Goal: Information Seeking & Learning: Learn about a topic

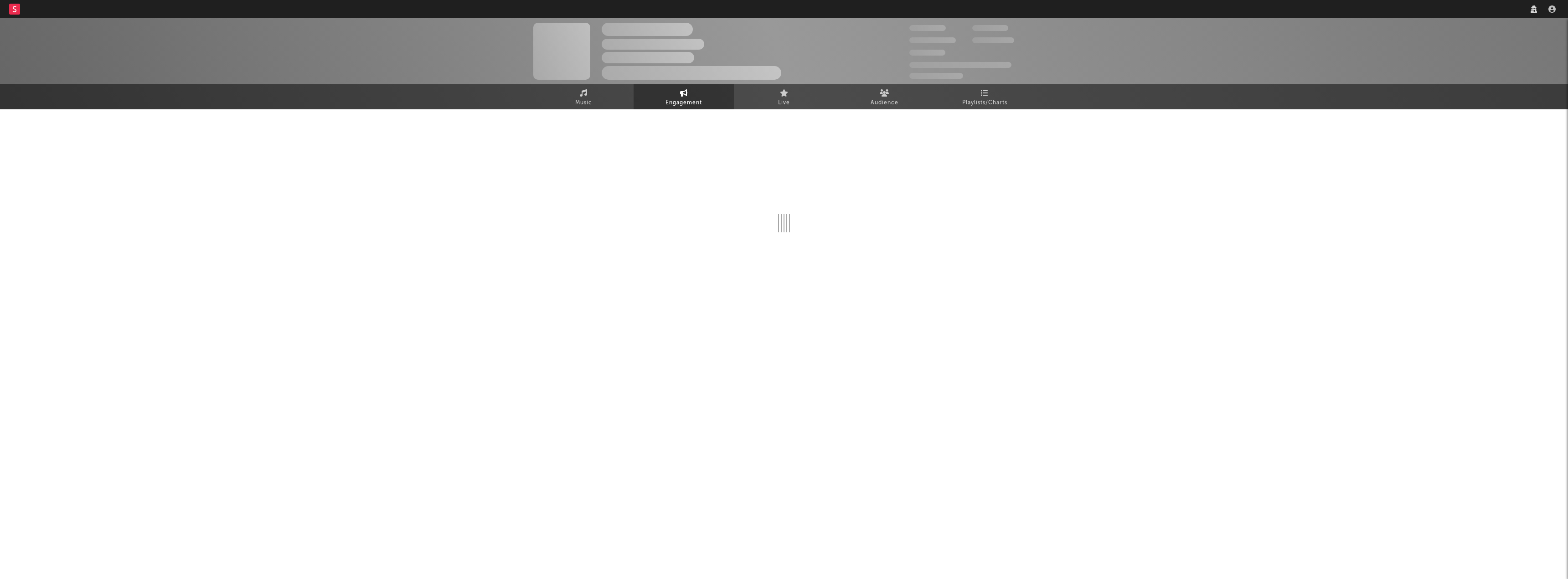
select select "1w"
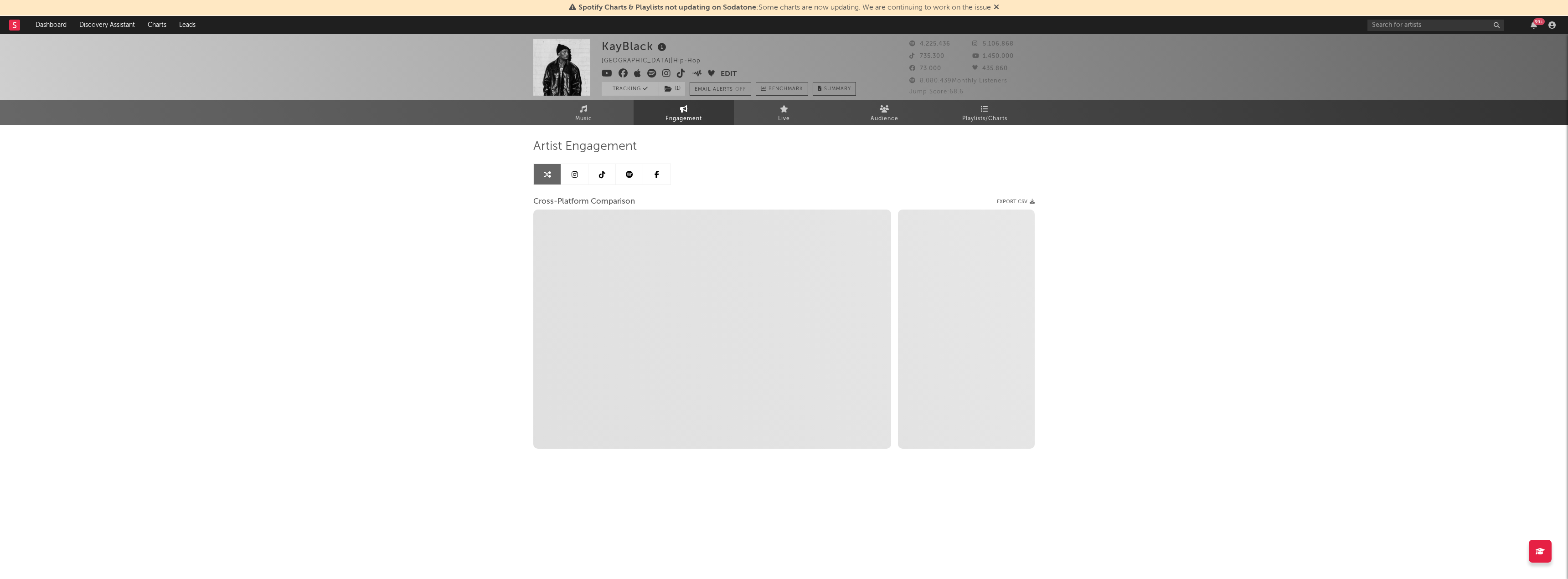
click at [1474, 111] on div "Music Engagement Live Audience Playlists/Charts" at bounding box center [784, 113] width 1568 height 25
click at [1418, 23] on input "text" at bounding box center [1436, 25] width 137 height 12
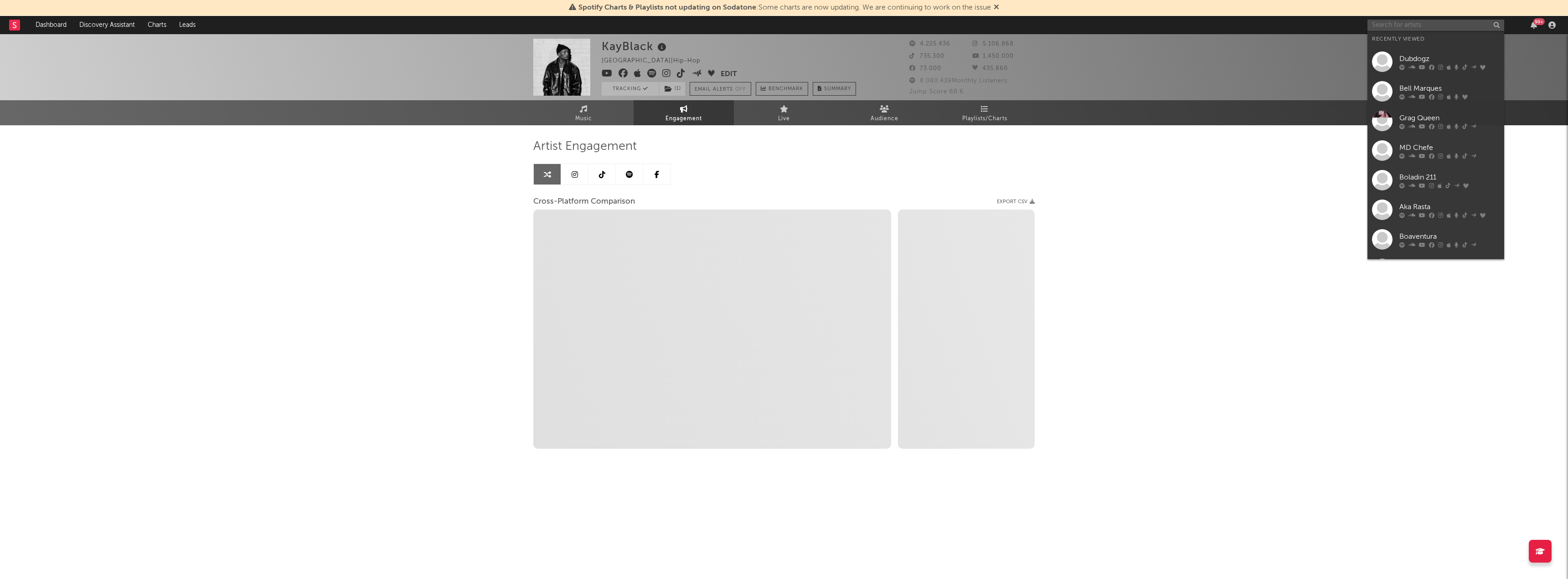
select select "1m"
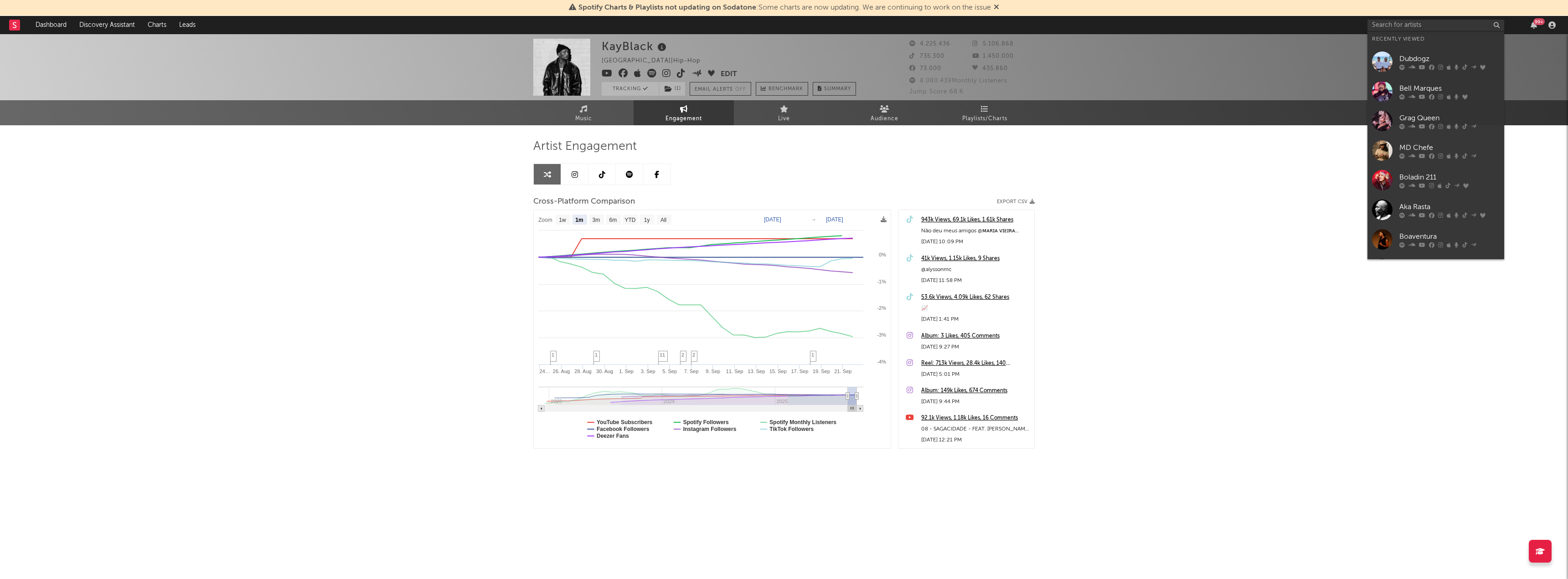
drag, startPoint x: 1374, startPoint y: 86, endPoint x: 1357, endPoint y: 94, distance: 18.8
click at [1374, 86] on div at bounding box center [1382, 91] width 21 height 21
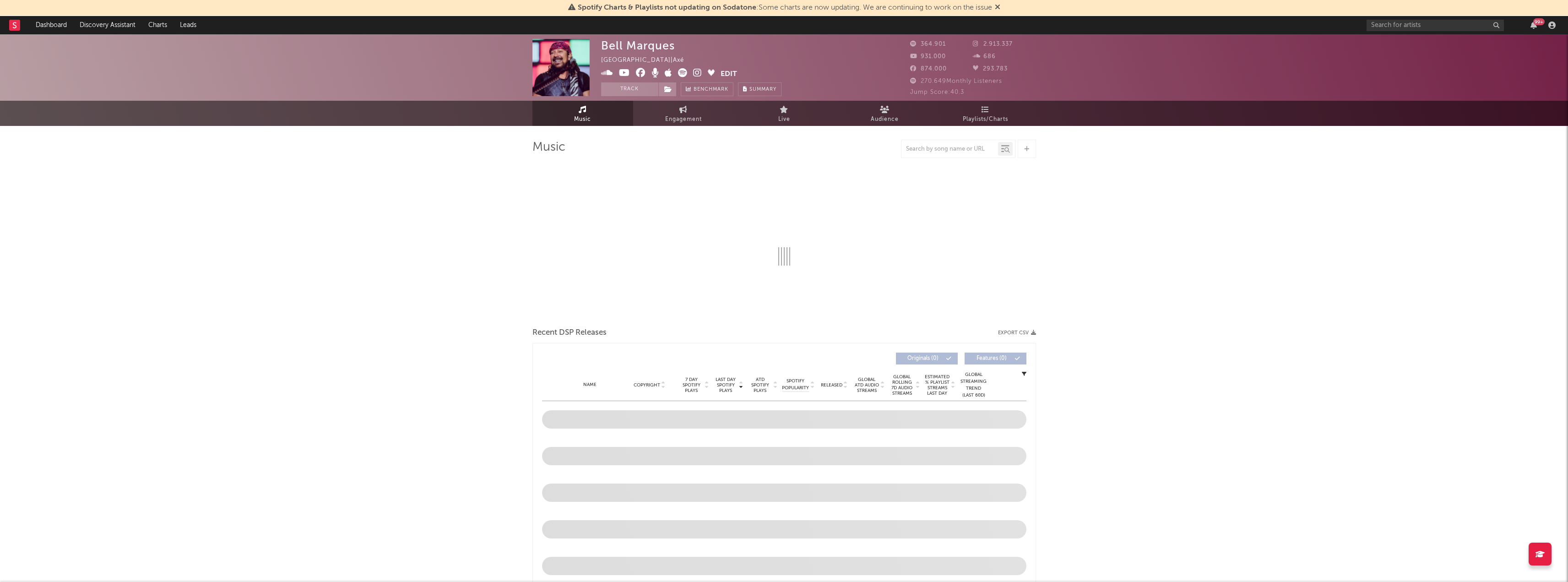
select select "6m"
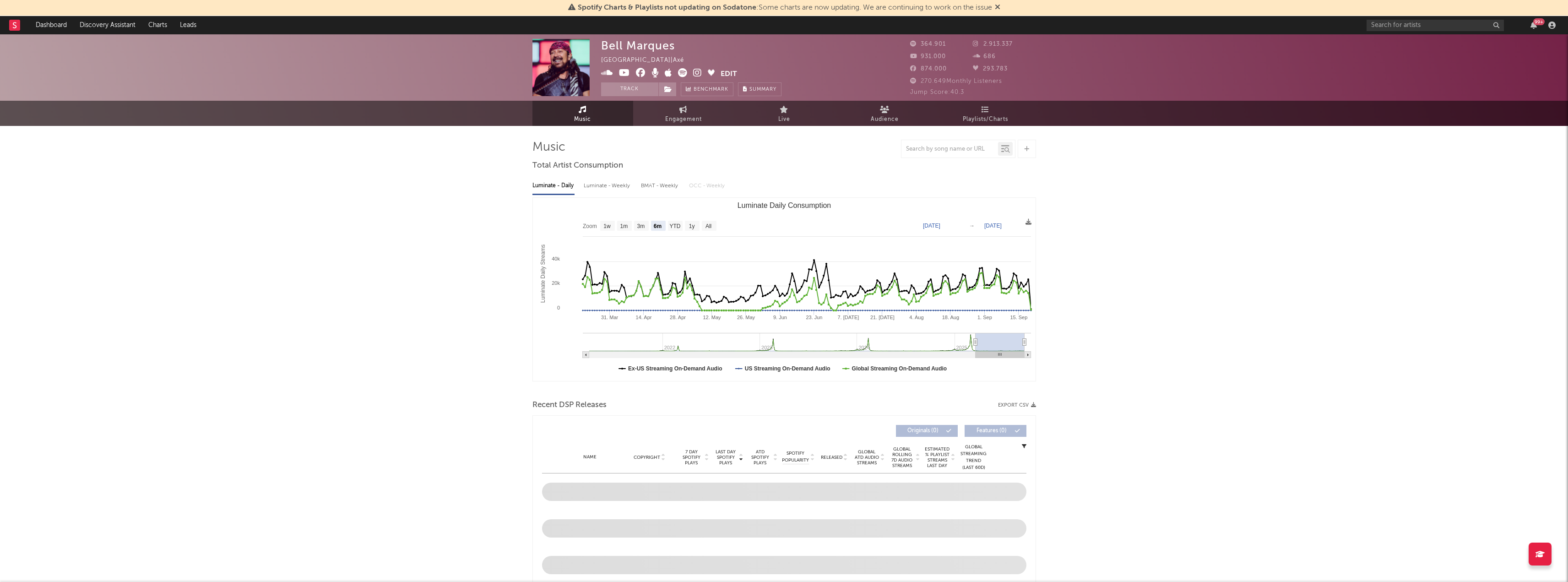
select select "6m"
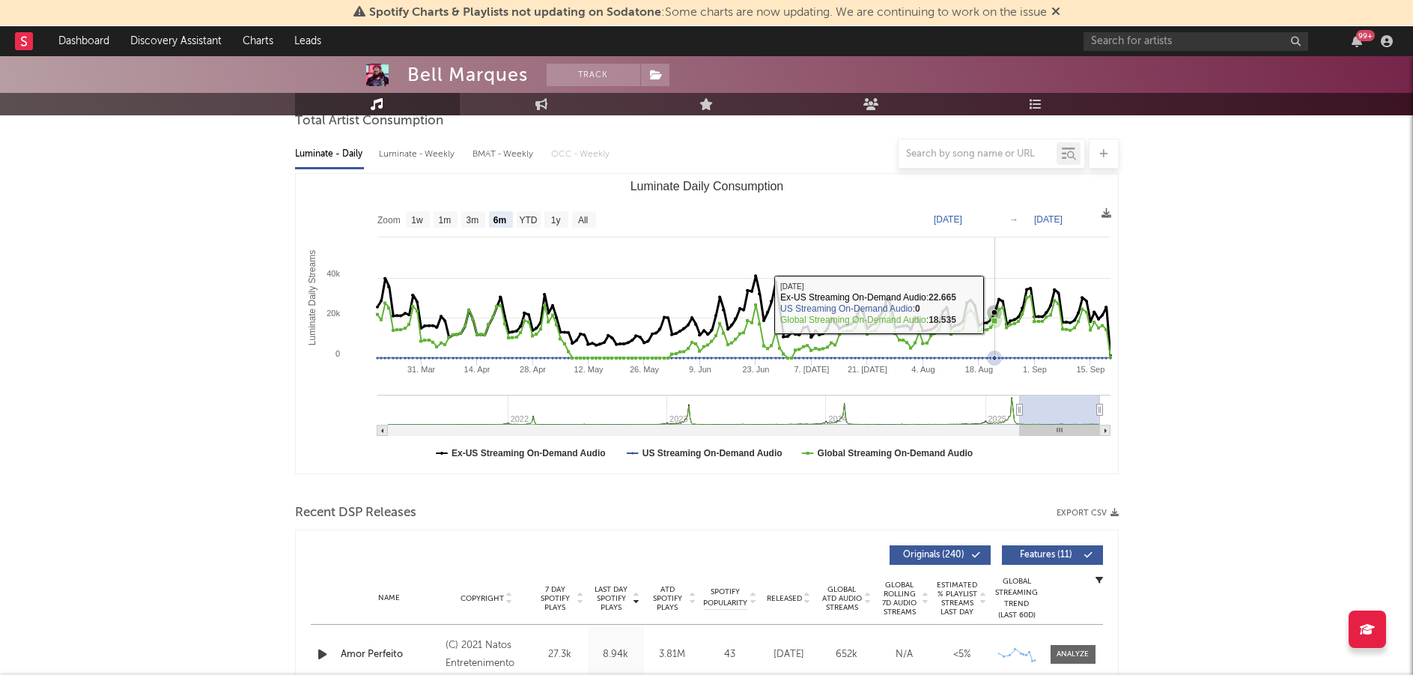
scroll to position [75, 0]
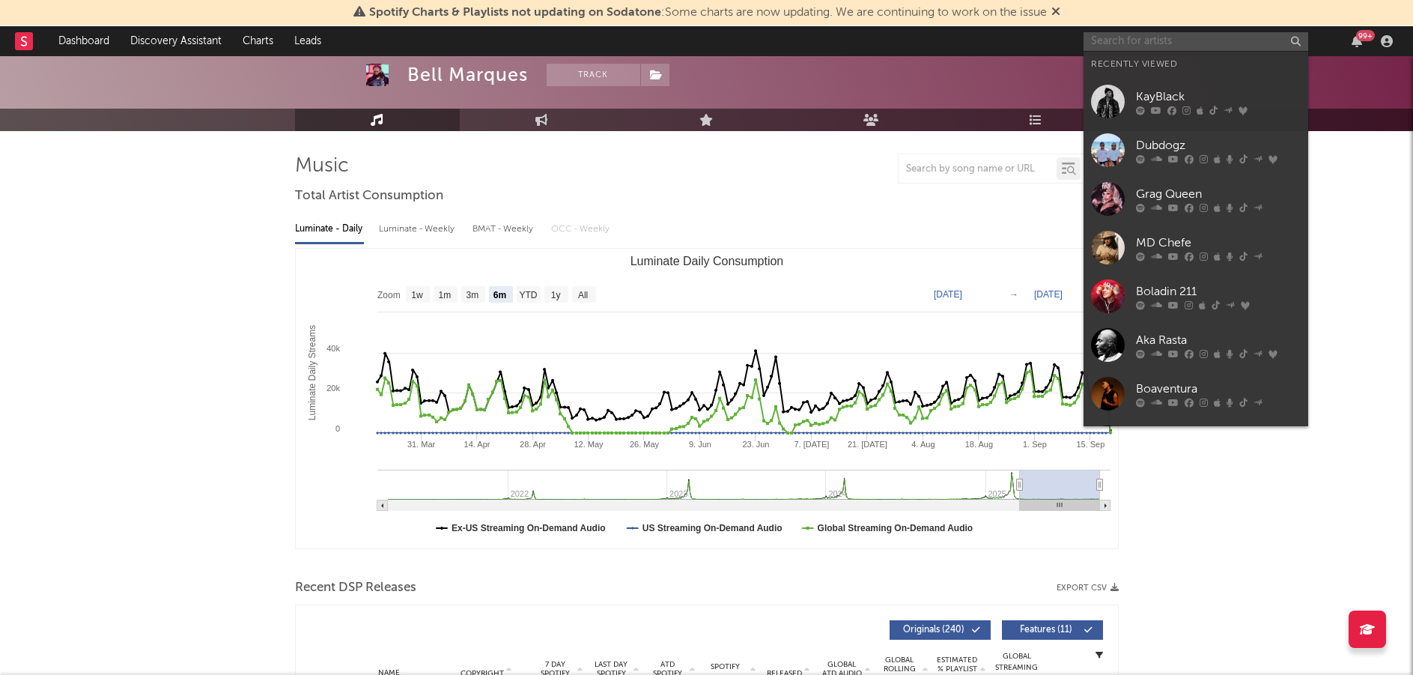
click at [1140, 42] on input "text" at bounding box center [1196, 41] width 225 height 19
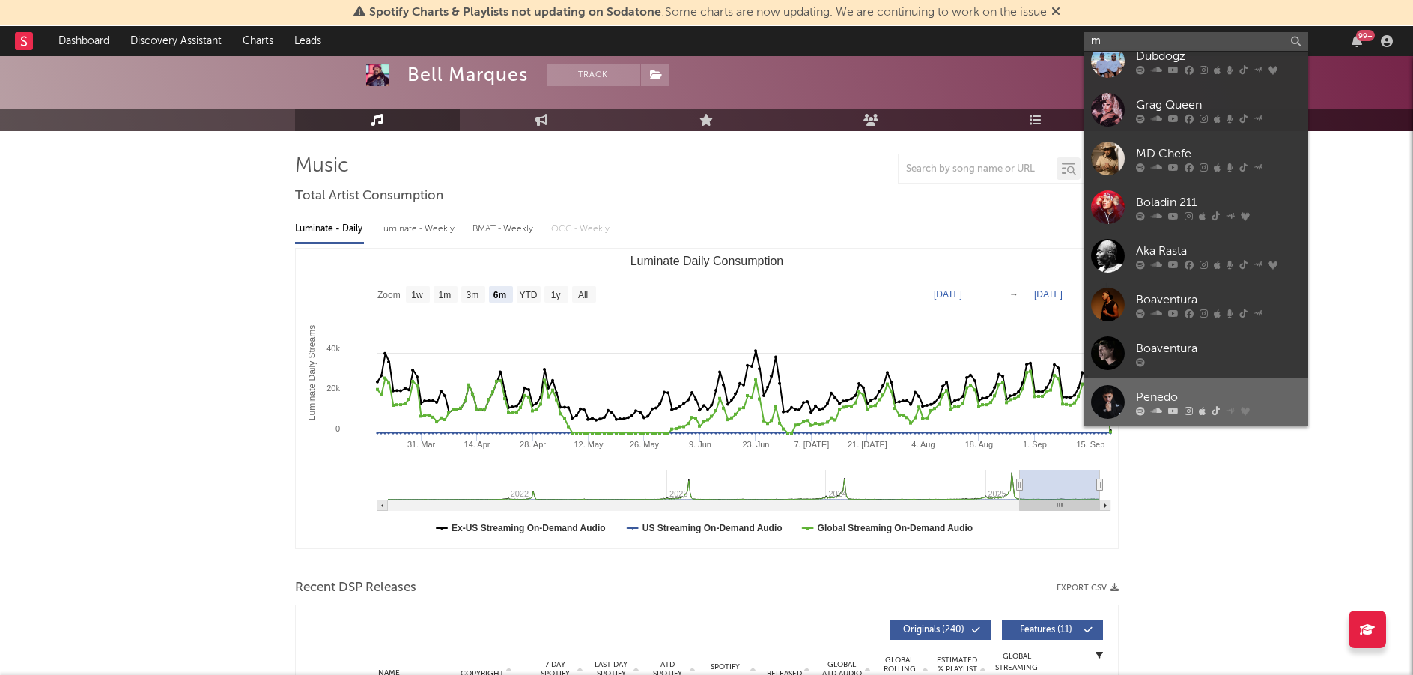
scroll to position [0, 0]
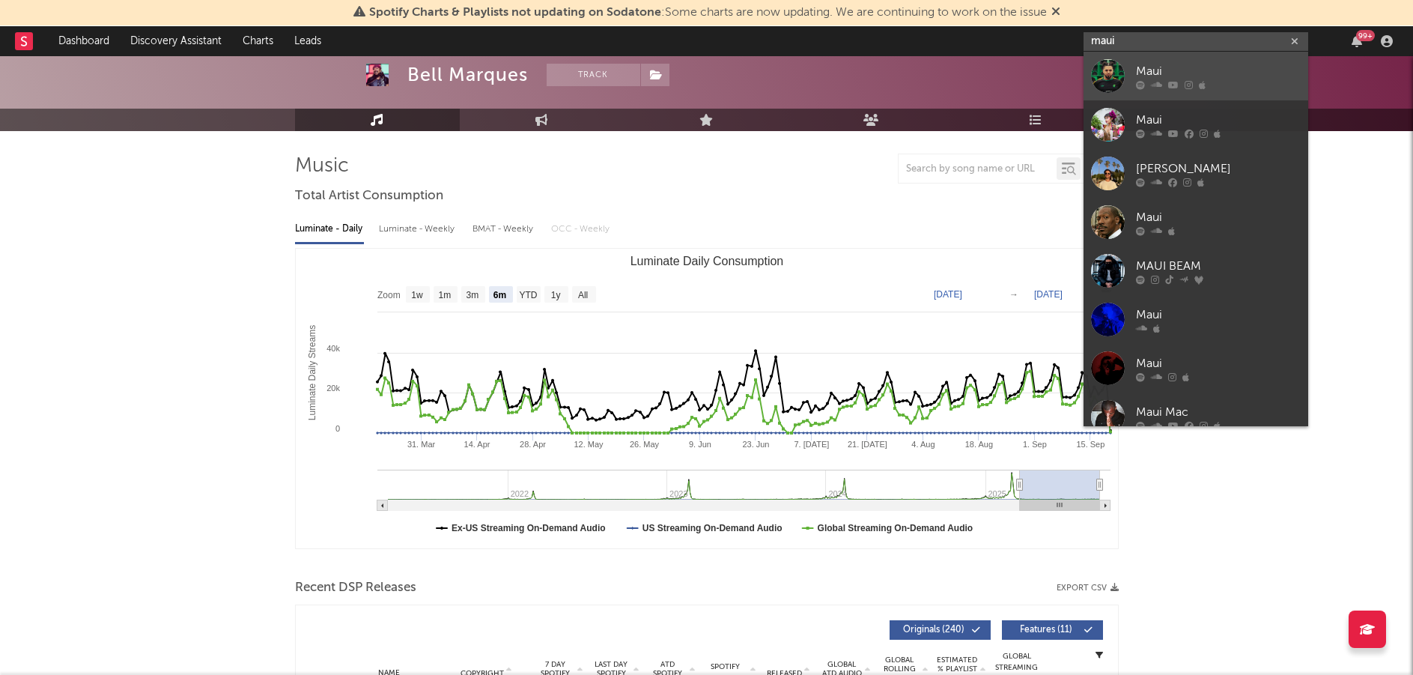
type input "maui"
click at [1110, 79] on div at bounding box center [1108, 76] width 34 height 34
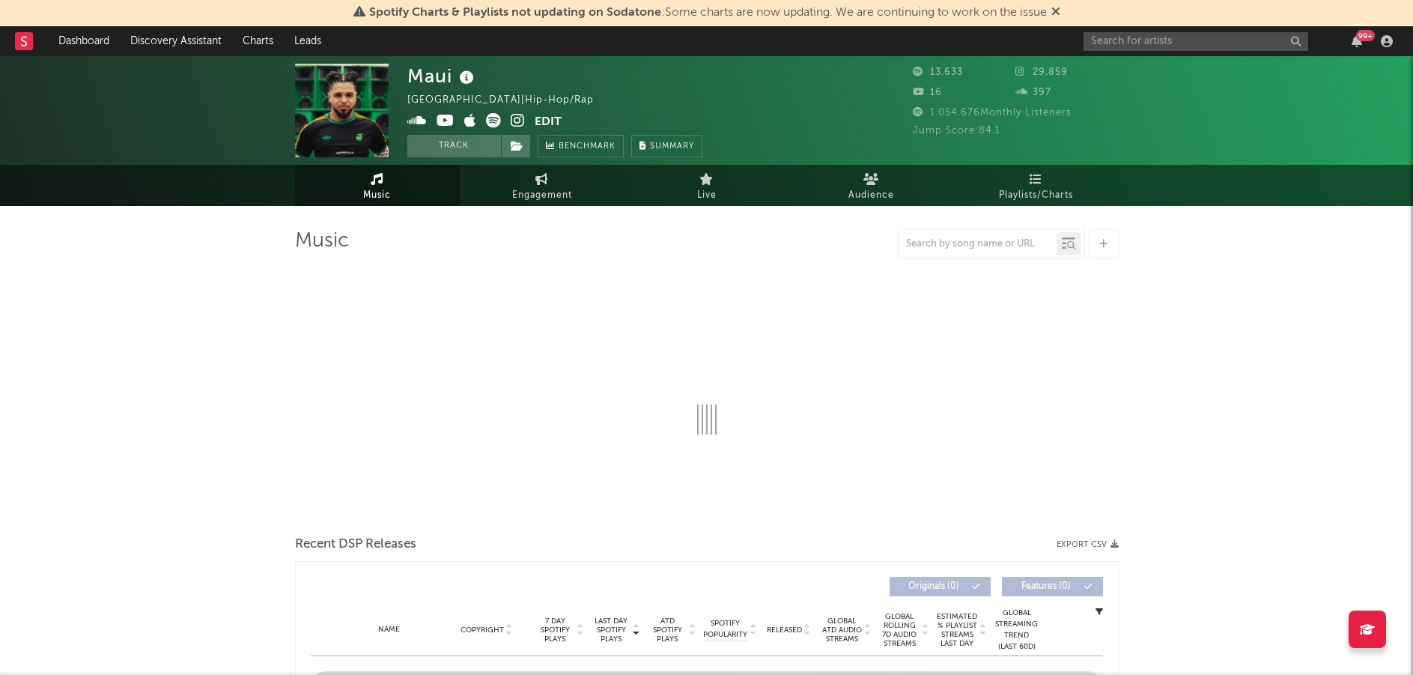
select select "1w"
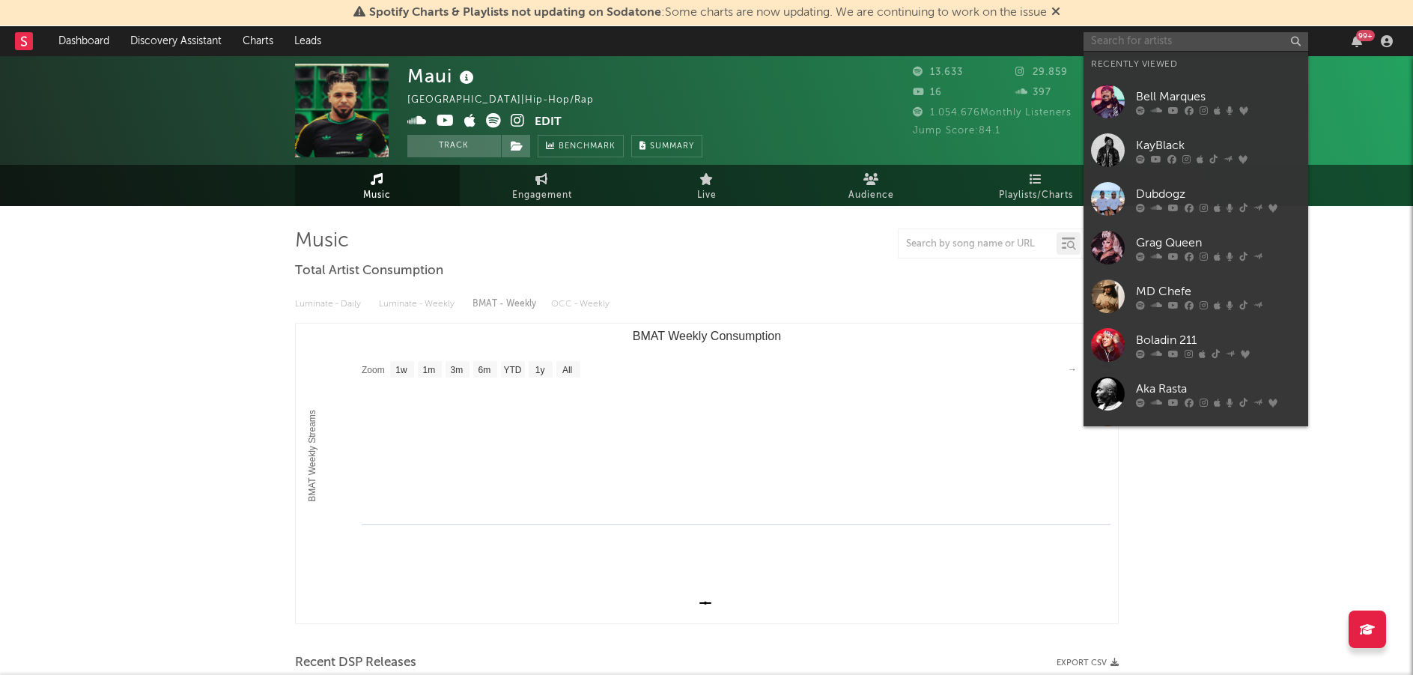
click at [1249, 46] on input "text" at bounding box center [1196, 41] width 225 height 19
click at [1167, 105] on div "Bell Marques" at bounding box center [1218, 97] width 165 height 18
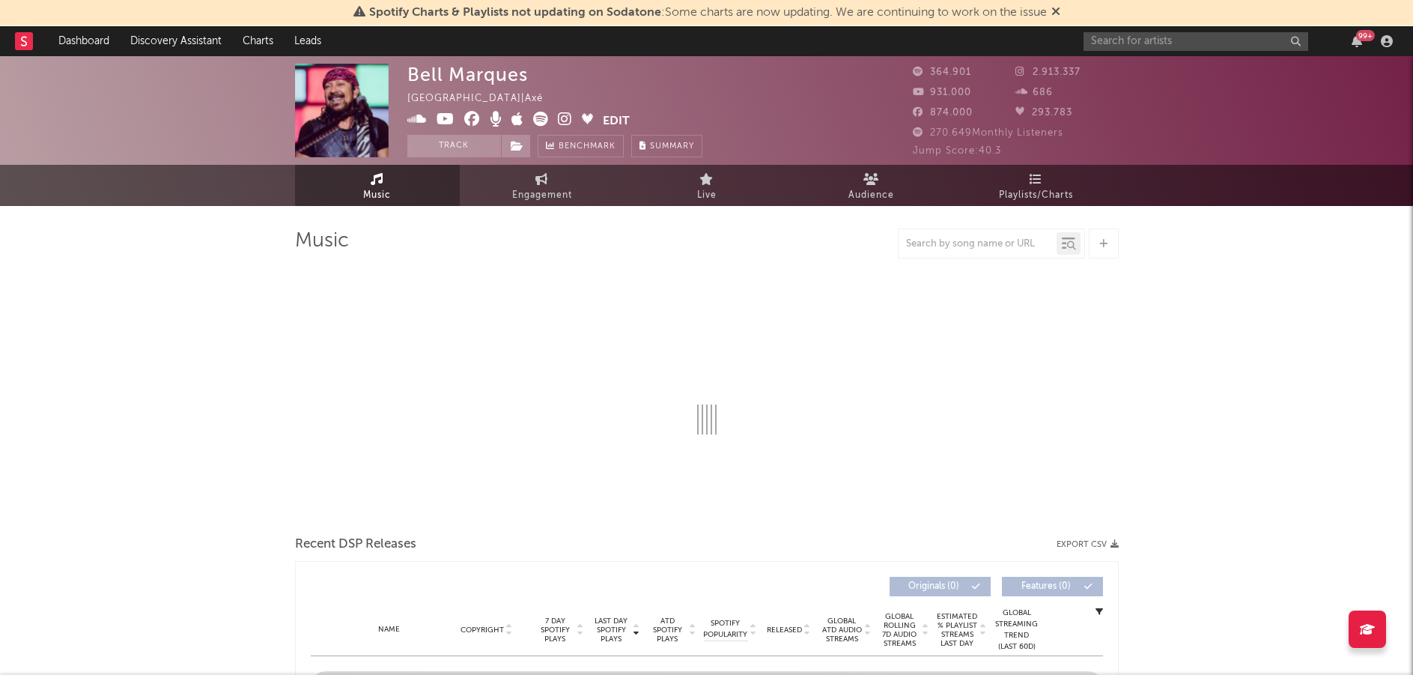
select select "6m"
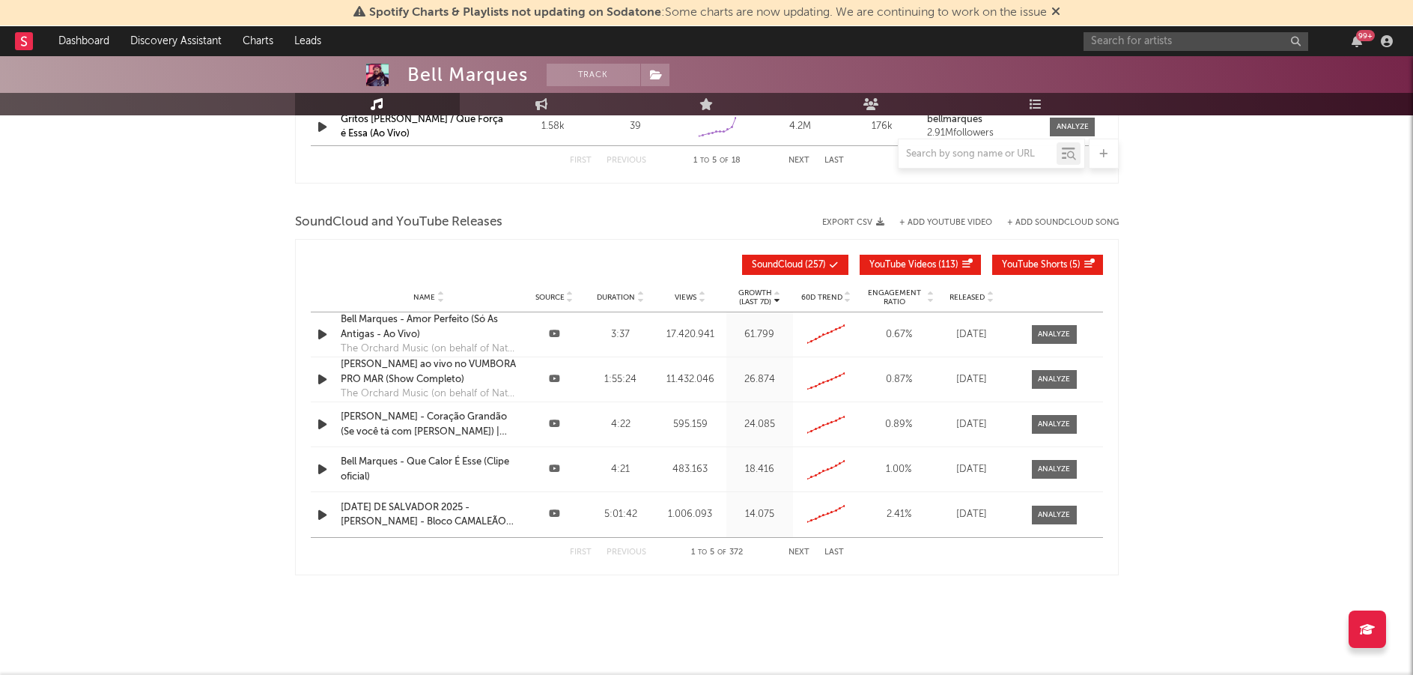
scroll to position [1531, 0]
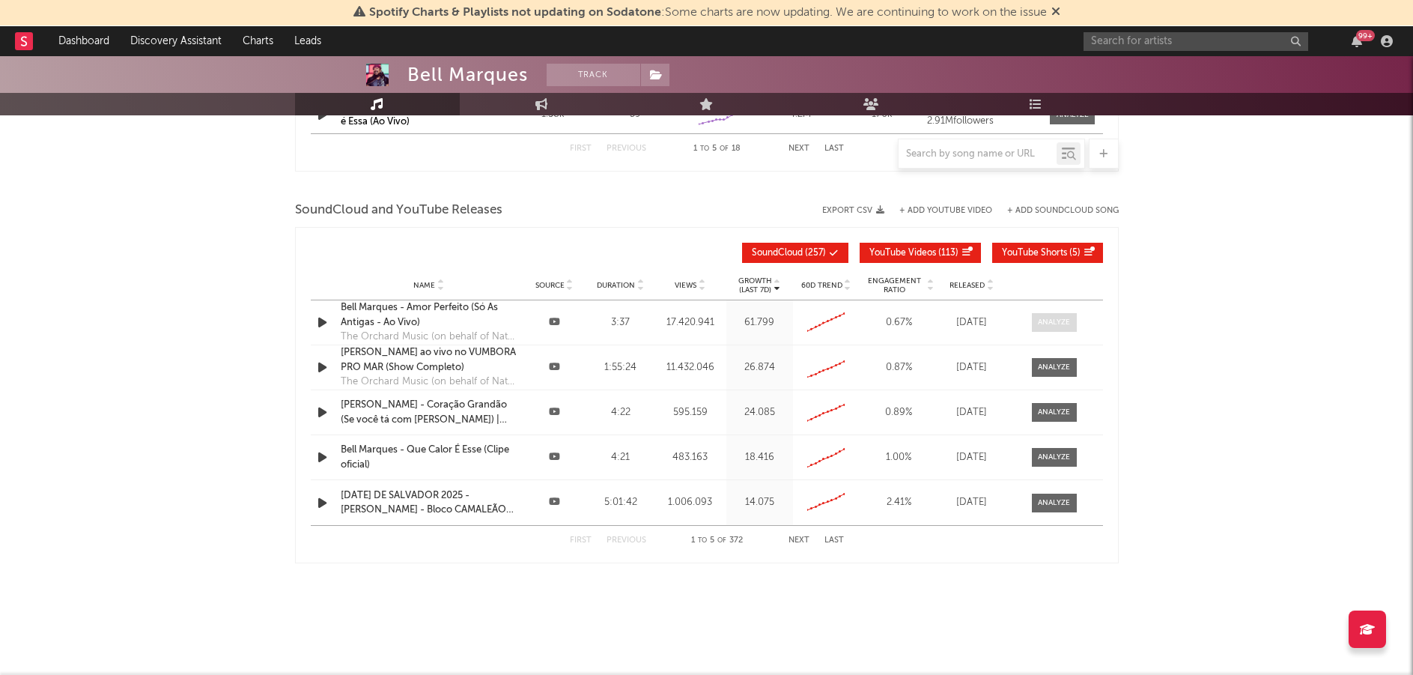
click at [1064, 328] on span at bounding box center [1054, 322] width 45 height 19
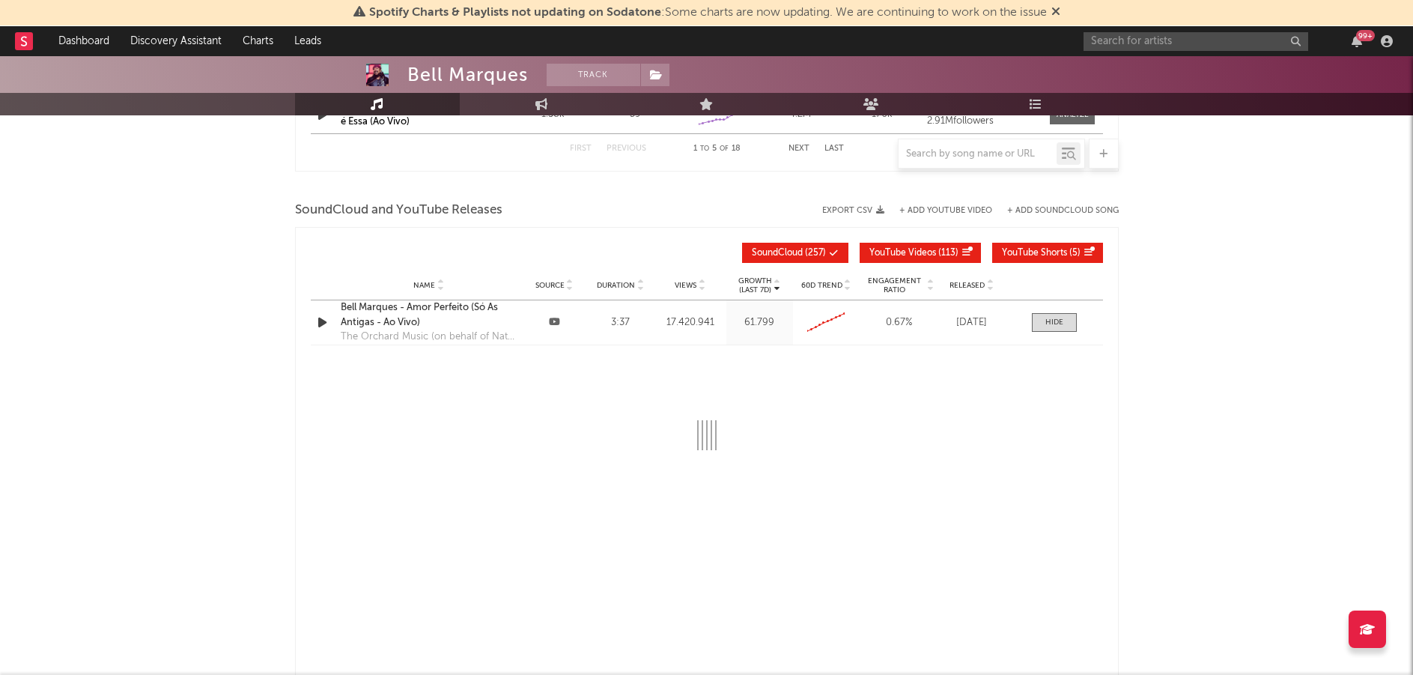
select select "6m"
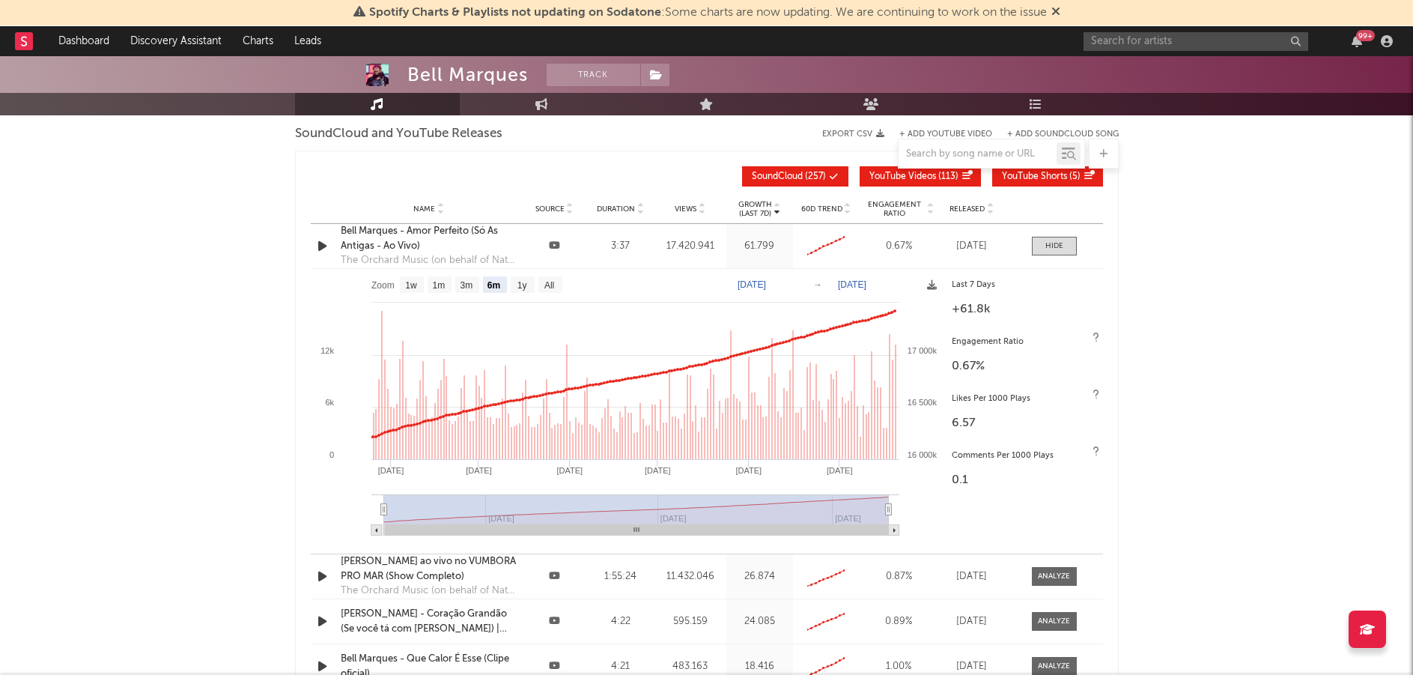
scroll to position [1606, 0]
click at [967, 284] on div "Last 7 Days" at bounding box center [1024, 287] width 144 height 18
click at [982, 280] on div "Last 7 Days" at bounding box center [1024, 287] width 144 height 18
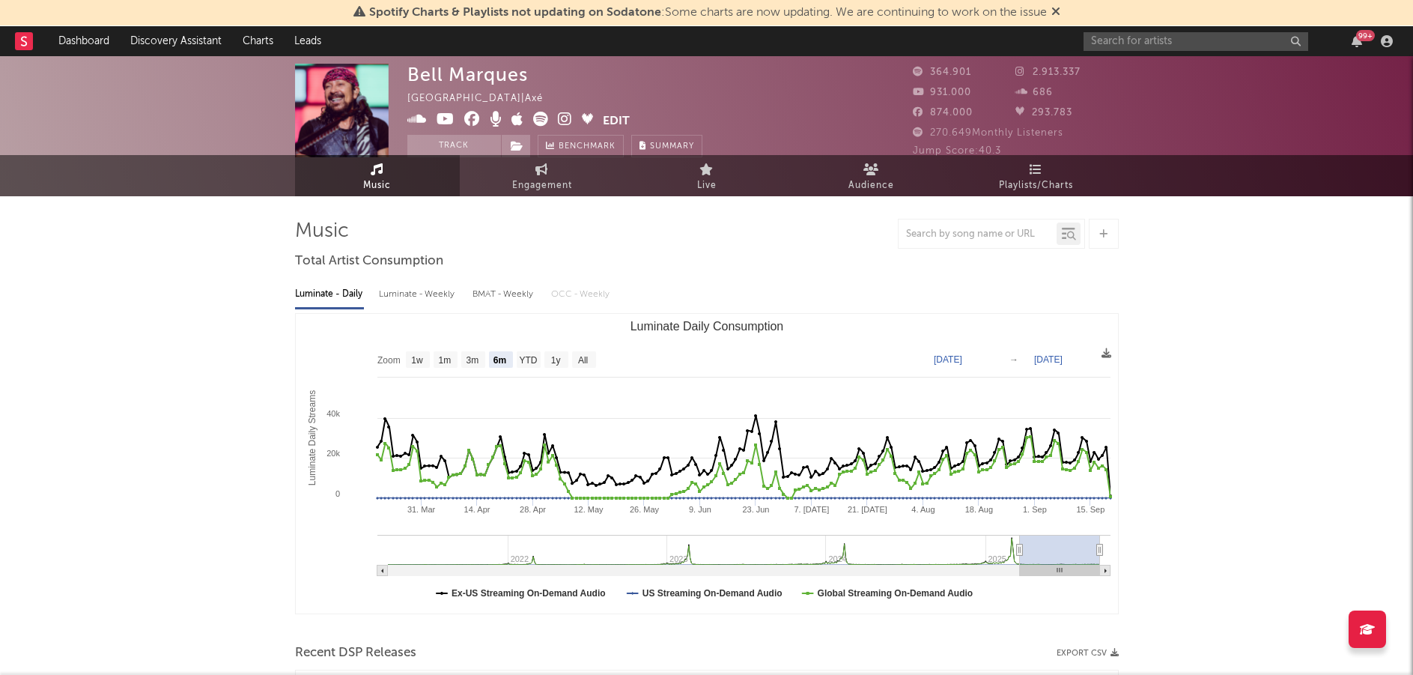
scroll to position [0, 0]
